Goal: Task Accomplishment & Management: Use online tool/utility

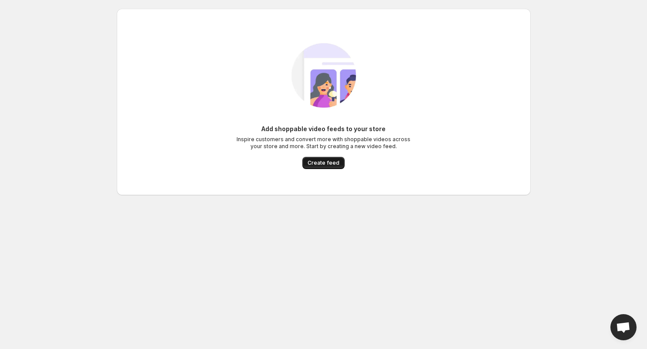
click at [326, 164] on span "Create feed" at bounding box center [324, 163] width 32 height 7
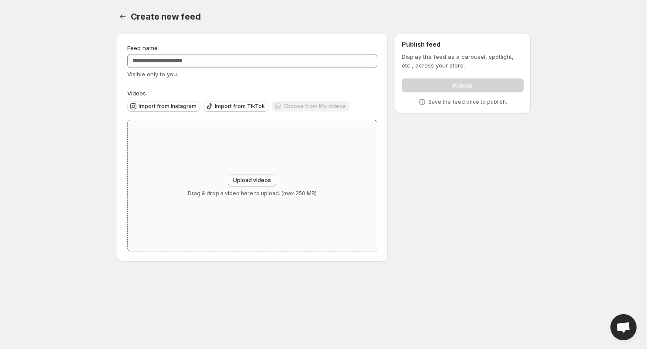
click at [247, 179] on span "Upload videos" at bounding box center [252, 180] width 38 height 7
type input "**********"
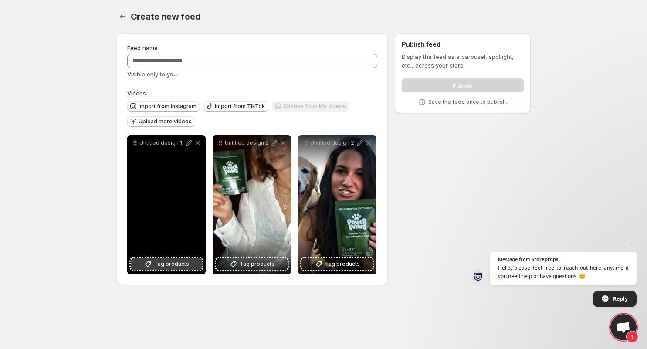
click at [167, 264] on span "Tag products" at bounding box center [171, 264] width 35 height 9
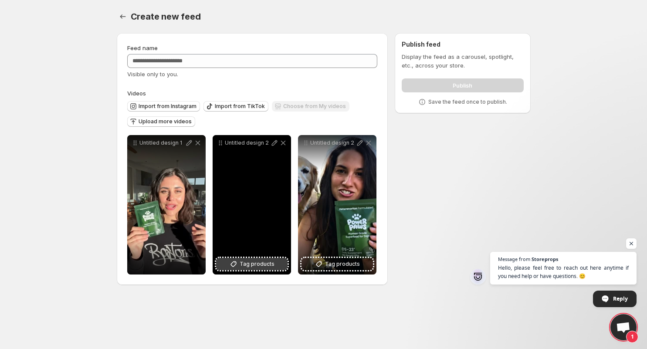
click at [245, 263] on span "Tag products" at bounding box center [257, 264] width 35 height 9
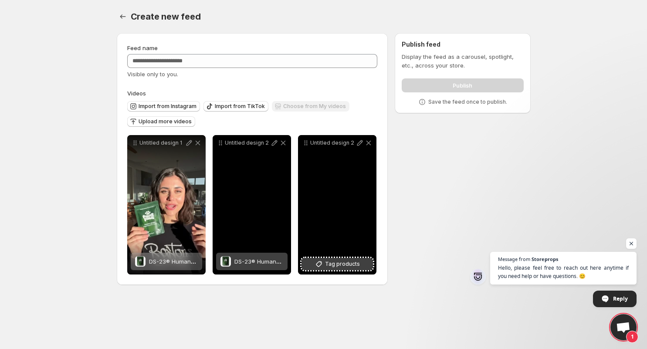
click at [323, 264] on icon at bounding box center [319, 264] width 9 height 9
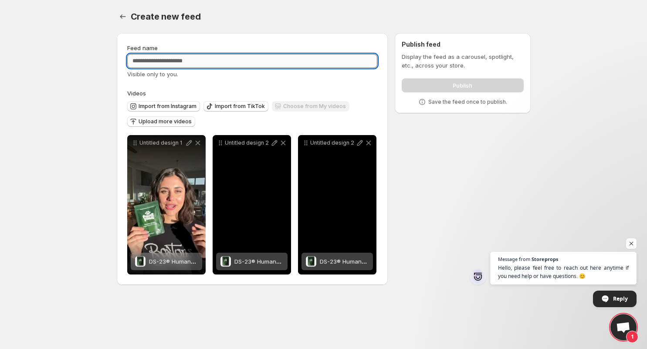
click at [203, 61] on input "Feed name" at bounding box center [252, 61] width 251 height 14
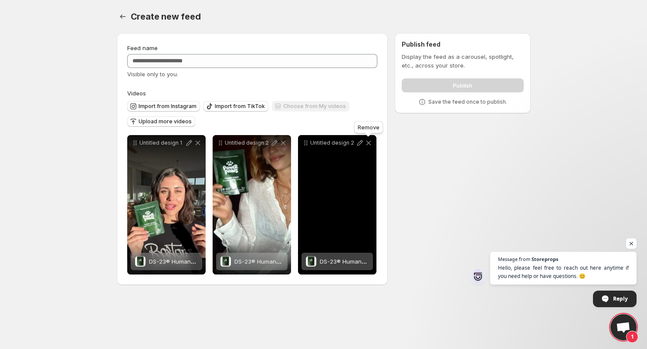
click at [368, 143] on icon at bounding box center [368, 143] width 5 height 5
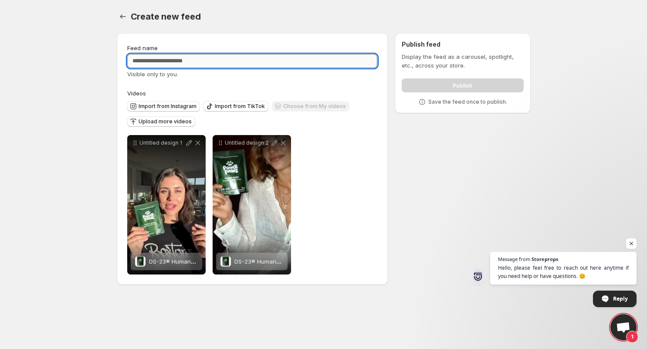
click at [197, 65] on input "Feed name" at bounding box center [252, 61] width 251 height 14
type input "**********"
click at [331, 85] on div "**********" at bounding box center [252, 159] width 251 height 231
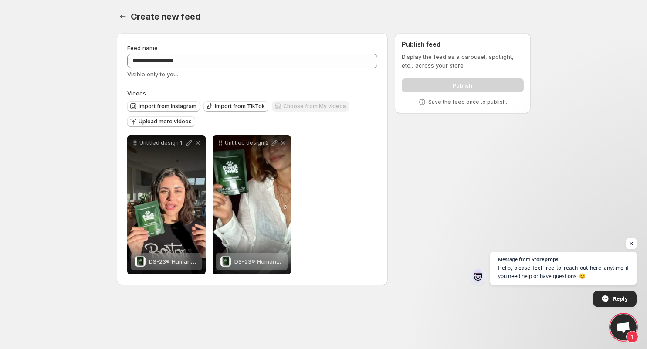
click at [632, 245] on span "Open chat" at bounding box center [631, 243] width 11 height 11
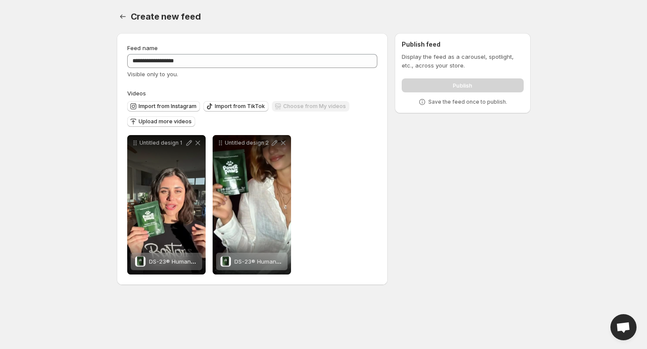
click at [461, 57] on p "Display the feed as a carousel, spotlight, etc., across your store." at bounding box center [463, 60] width 122 height 17
click at [451, 85] on div "Publish" at bounding box center [463, 83] width 122 height 17
click at [453, 208] on div "**********" at bounding box center [320, 160] width 421 height 269
click at [468, 104] on p "Save the feed once to publish." at bounding box center [468, 102] width 79 height 7
click at [448, 183] on div "**********" at bounding box center [320, 160] width 421 height 269
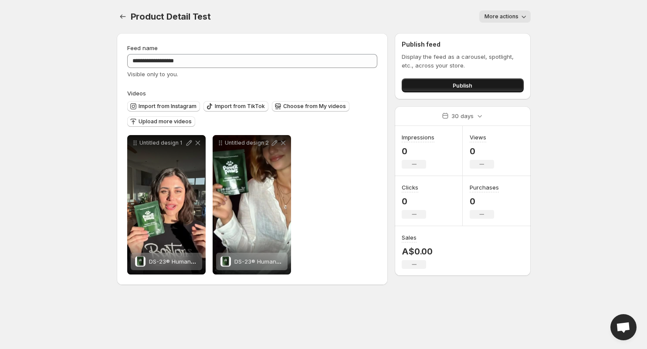
click at [449, 86] on button "Publish" at bounding box center [463, 85] width 122 height 14
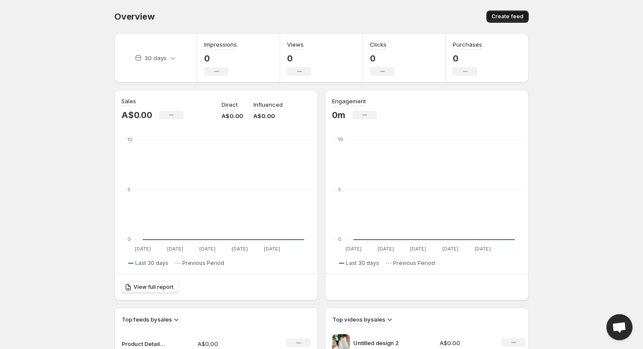
click at [509, 15] on span "Create feed" at bounding box center [507, 16] width 32 height 7
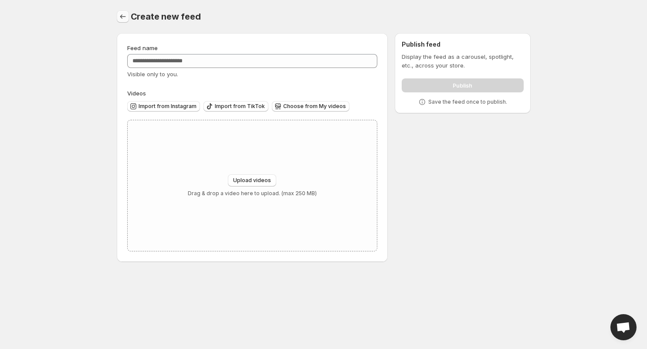
click at [121, 16] on icon "Settings" at bounding box center [123, 16] width 9 height 9
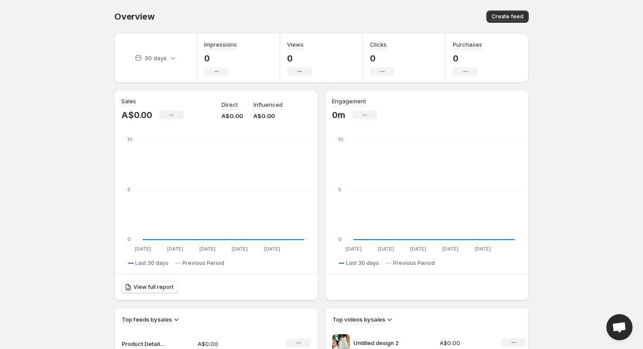
click at [578, 142] on body "Home Feeds Videos Subscription Settings Overview. This page is ready Overview C…" at bounding box center [321, 174] width 643 height 349
click at [500, 27] on div "Overview. This page is ready Overview Create feed" at bounding box center [321, 16] width 414 height 33
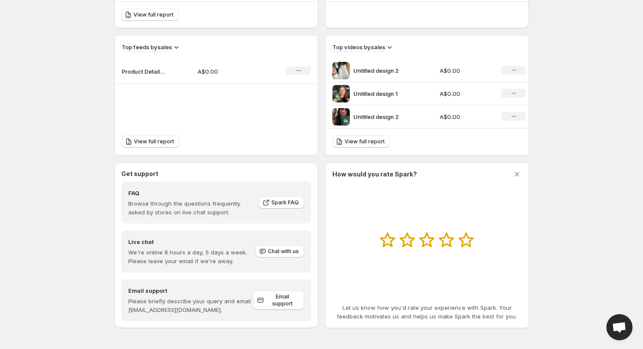
scroll to position [272, 0]
click at [295, 202] on span "Spark FAQ" at bounding box center [284, 202] width 27 height 7
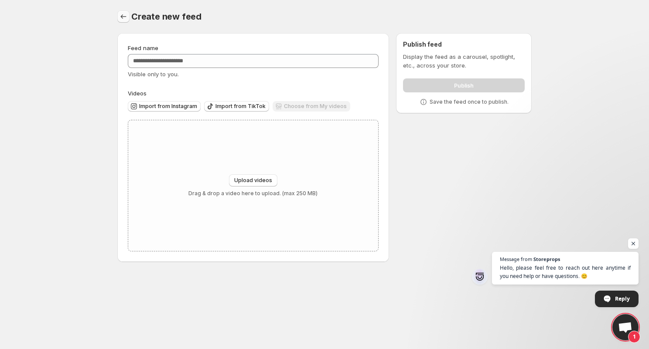
click at [118, 14] on button "Settings" at bounding box center [123, 16] width 12 height 12
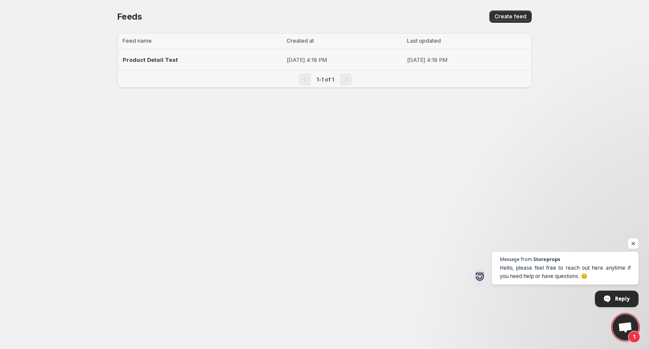
click at [179, 62] on div "Product Detail Test" at bounding box center [202, 60] width 159 height 16
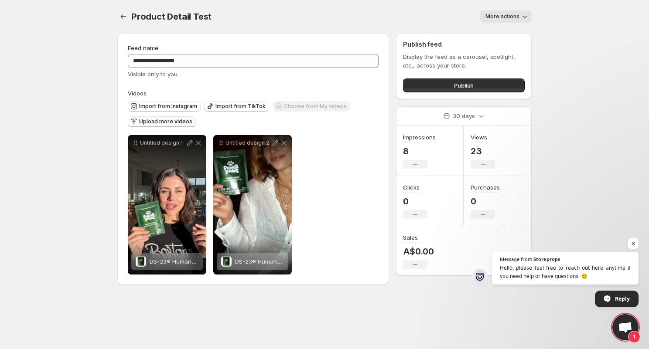
click at [161, 123] on span "Upload more videos" at bounding box center [165, 121] width 53 height 7
click at [346, 224] on div "**********" at bounding box center [253, 205] width 251 height 140
click at [309, 105] on div "Choose from My videos" at bounding box center [311, 107] width 78 height 12
click at [124, 20] on icon "Settings" at bounding box center [123, 16] width 9 height 9
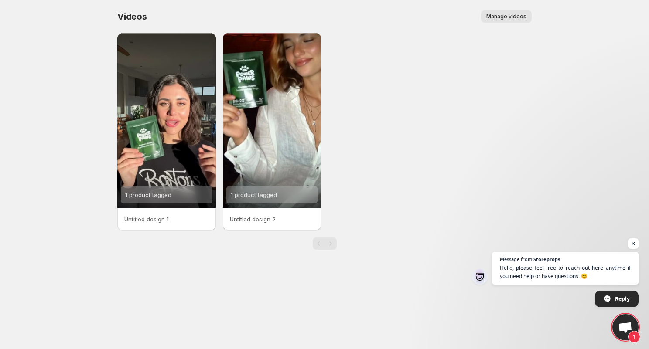
click at [514, 17] on span "Manage videos" at bounding box center [506, 16] width 40 height 7
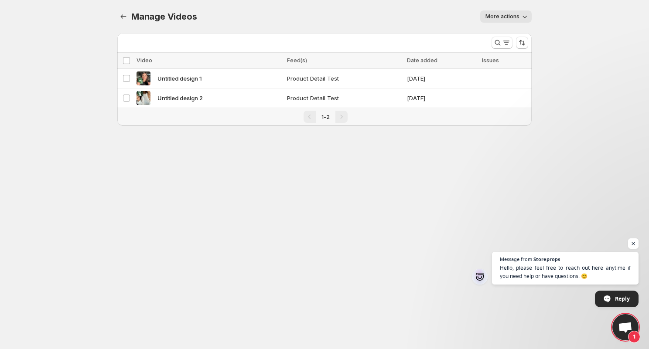
click at [499, 14] on span "More actions" at bounding box center [502, 16] width 34 height 7
click at [408, 6] on div "Manage Videos. This page is ready Manage Videos More actions More actions More …" at bounding box center [324, 16] width 414 height 33
click at [121, 18] on icon "Manage Videos" at bounding box center [123, 16] width 9 height 9
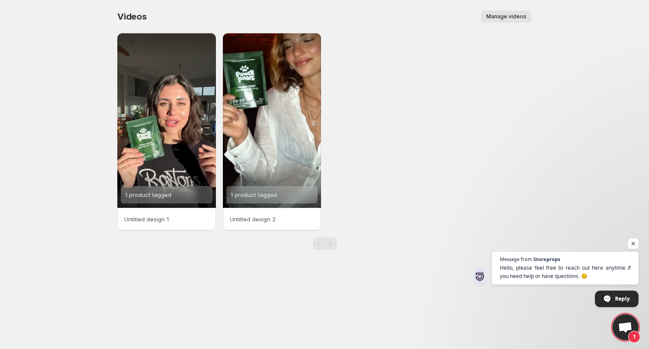
click at [259, 220] on p "Untitled design 2" at bounding box center [272, 219] width 85 height 9
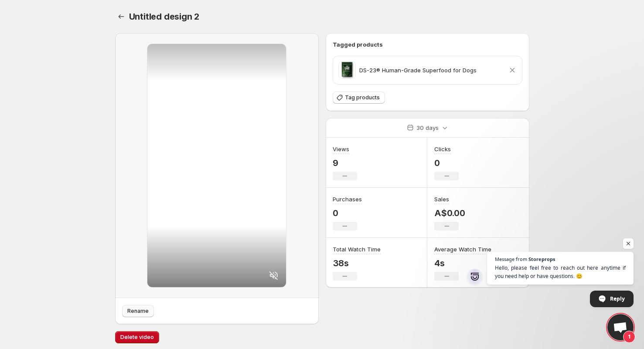
click at [129, 312] on span "Rename" at bounding box center [137, 311] width 21 height 7
click at [119, 15] on icon "Settings" at bounding box center [121, 16] width 9 height 9
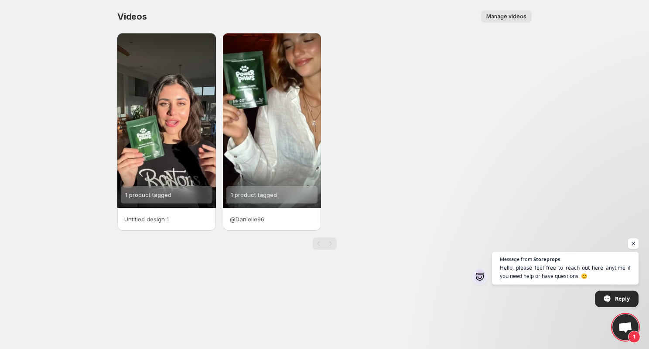
click at [171, 219] on p "Untitled design 1" at bounding box center [166, 219] width 85 height 9
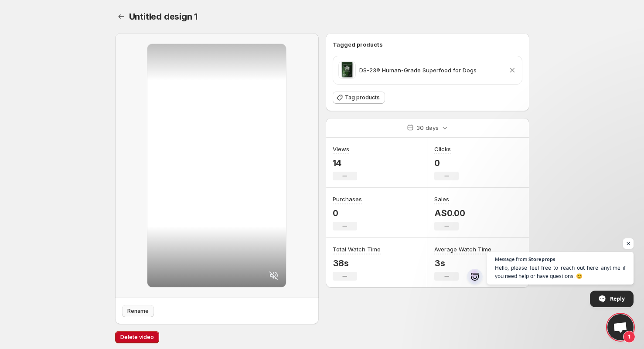
click at [129, 311] on span "Rename" at bounding box center [137, 311] width 21 height 7
click at [116, 17] on button "Settings" at bounding box center [121, 16] width 12 height 12
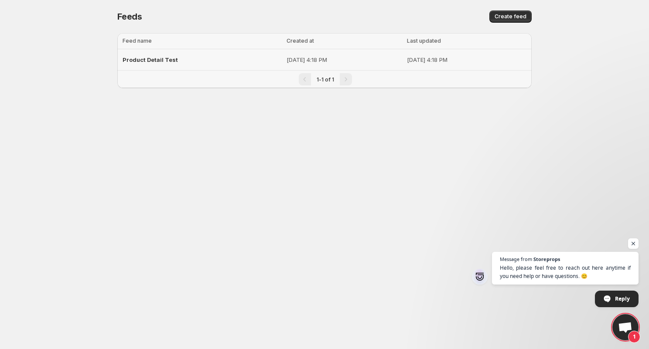
click at [192, 63] on div "Product Detail Test" at bounding box center [202, 60] width 159 height 16
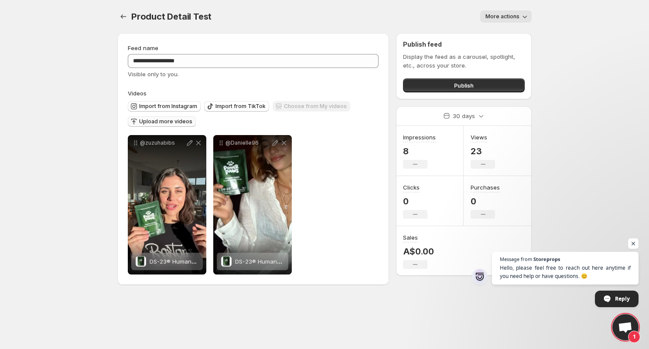
click at [148, 121] on span "Upload more videos" at bounding box center [165, 121] width 53 height 7
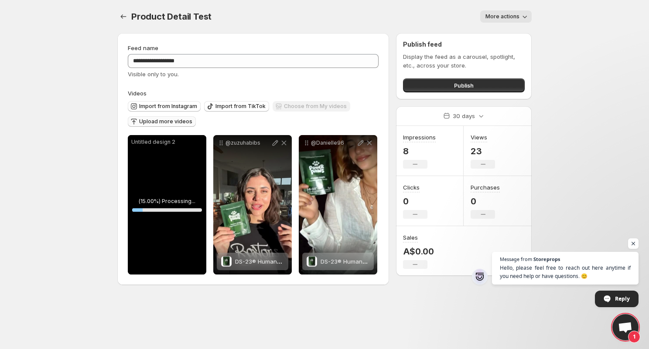
click at [174, 143] on p "Untitled design 2" at bounding box center [166, 142] width 71 height 7
click at [169, 266] on span "Tag products" at bounding box center [172, 264] width 35 height 9
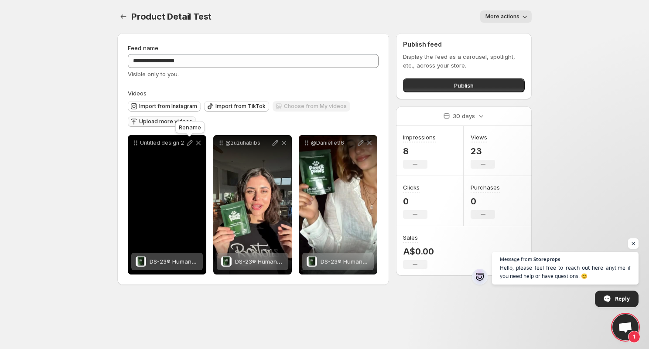
click at [191, 143] on icon at bounding box center [189, 143] width 9 height 9
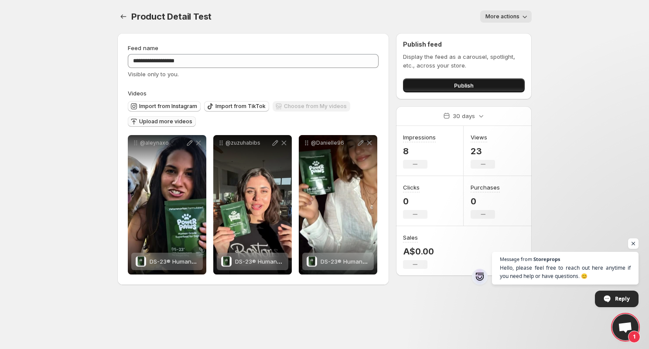
click at [440, 85] on button "Publish" at bounding box center [464, 85] width 122 height 14
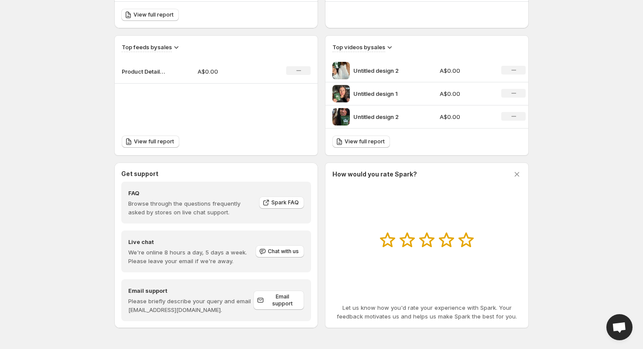
scroll to position [272, 0]
click at [616, 319] on span "Open chat" at bounding box center [619, 327] width 26 height 26
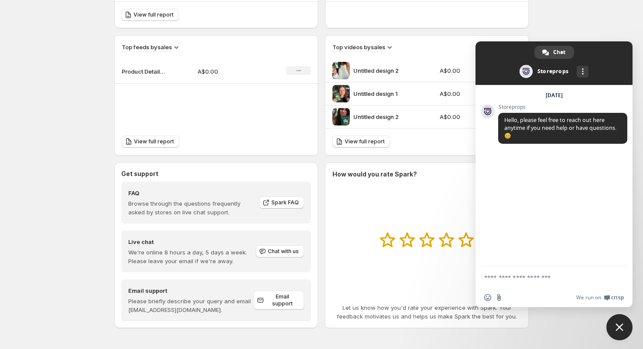
click at [439, 44] on div "Top videos by sales" at bounding box center [426, 48] width 189 height 10
click at [396, 141] on div "View full report" at bounding box center [426, 142] width 203 height 27
click at [607, 322] on span "Close chat" at bounding box center [619, 327] width 26 height 26
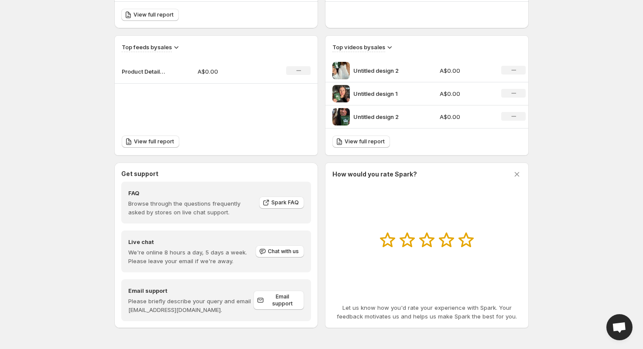
click at [322, 164] on div "Get support FAQ Browse through the questions frequently asked by stores on live…" at bounding box center [321, 246] width 414 height 166
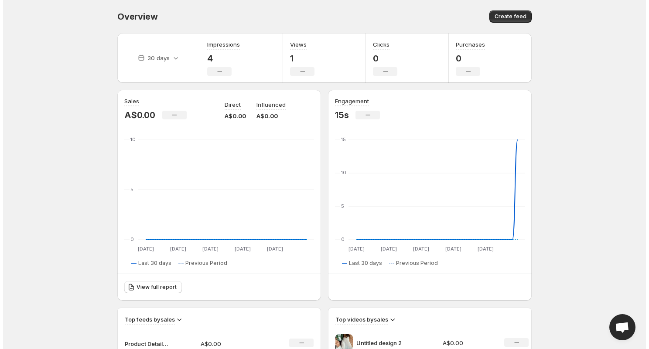
scroll to position [0, 0]
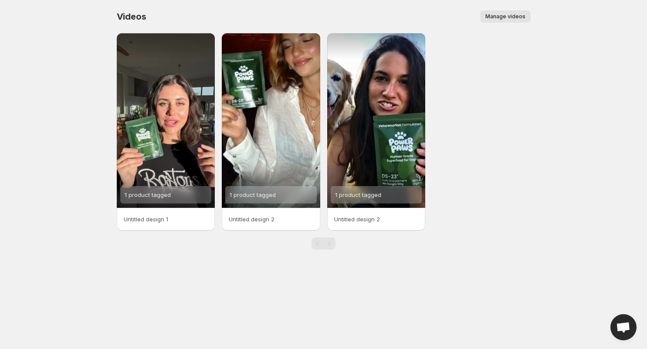
click at [512, 17] on span "Manage videos" at bounding box center [506, 16] width 40 height 7
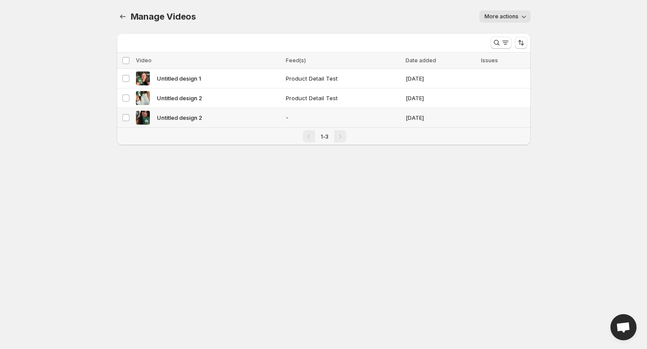
click at [264, 122] on div "Untitled design 2" at bounding box center [208, 118] width 145 height 14
click at [517, 58] on span "Delete" at bounding box center [515, 60] width 17 height 7
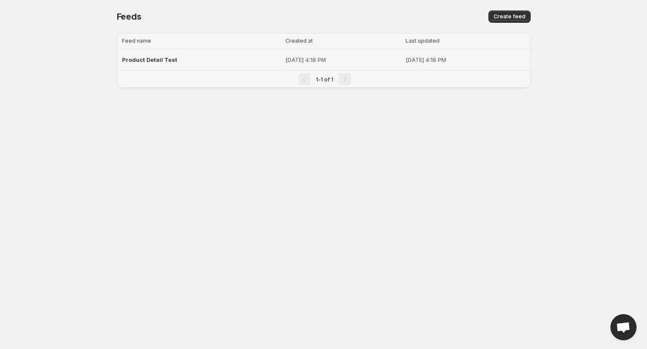
click at [203, 57] on div "Product Detail Test" at bounding box center [201, 60] width 159 height 16
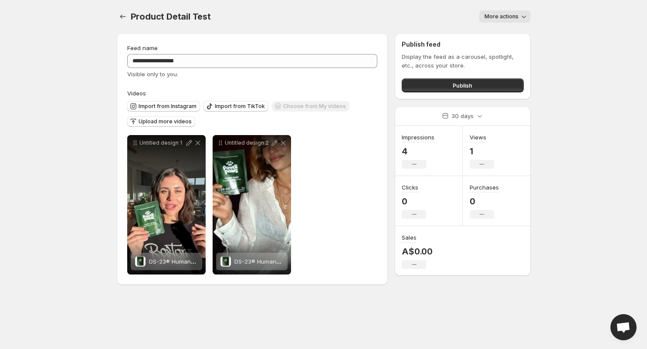
click at [504, 22] on button "More actions" at bounding box center [505, 16] width 51 height 12
click at [129, 19] on button "Settings" at bounding box center [123, 16] width 12 height 12
